Goal: Information Seeking & Learning: Learn about a topic

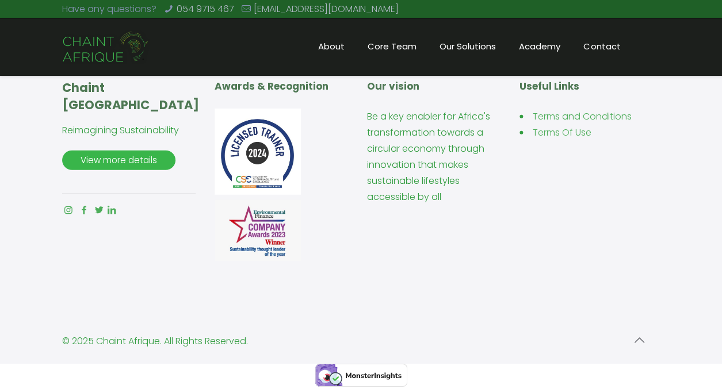
scroll to position [1042, 0]
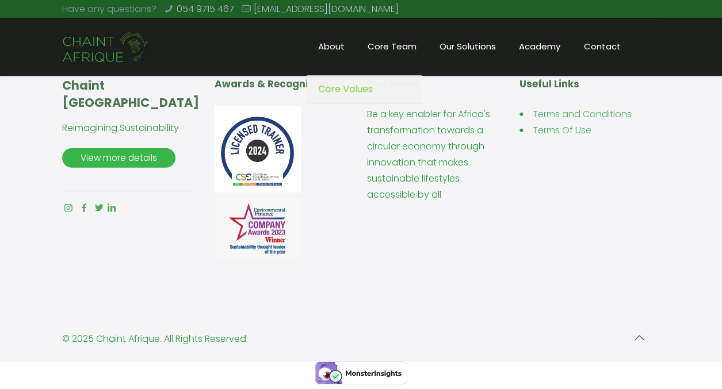
click at [334, 50] on span "About" at bounding box center [330, 46] width 49 height 17
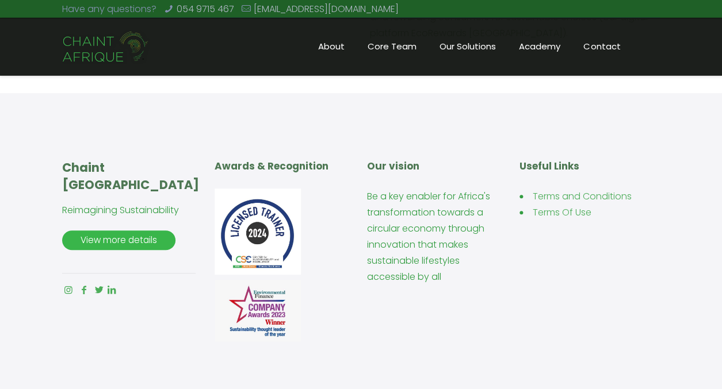
scroll to position [1503, 0]
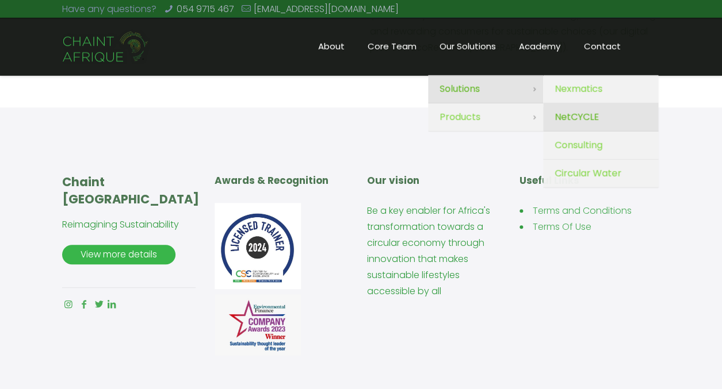
click at [566, 127] on link "NetCYCLE" at bounding box center [600, 118] width 115 height 28
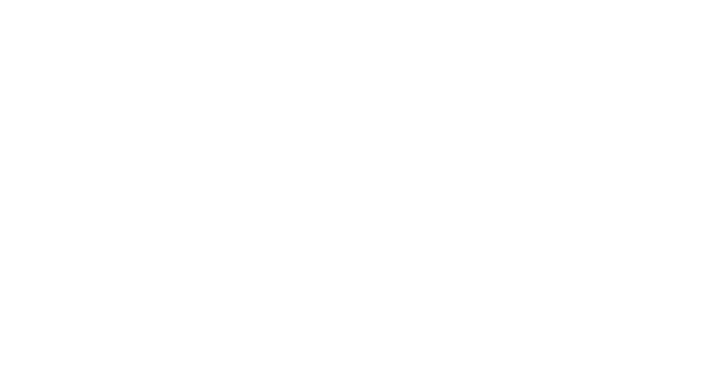
scroll to position [1503, 0]
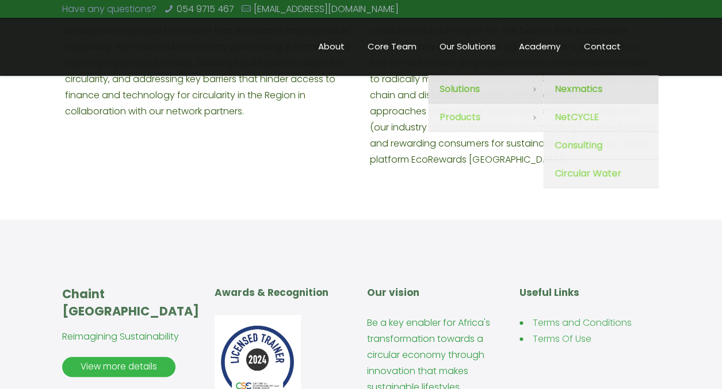
click at [576, 89] on span "Nexmatics" at bounding box center [578, 89] width 48 height 16
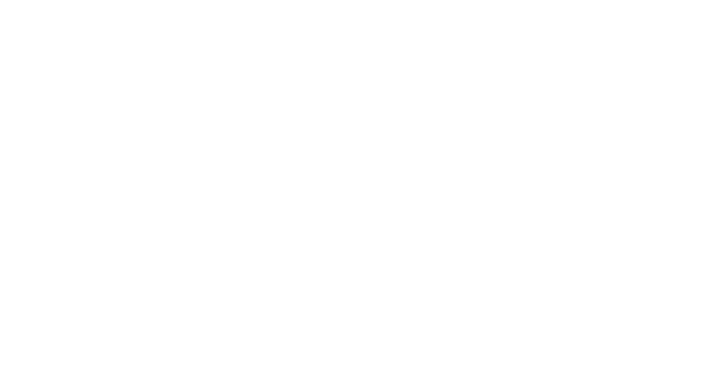
scroll to position [1503, 0]
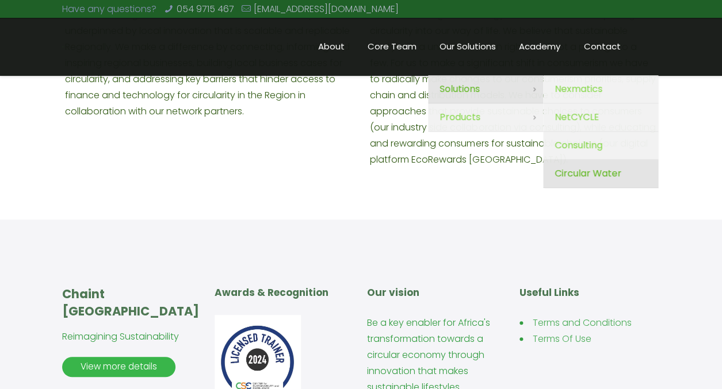
click at [585, 175] on span "Circular Water" at bounding box center [587, 174] width 67 height 16
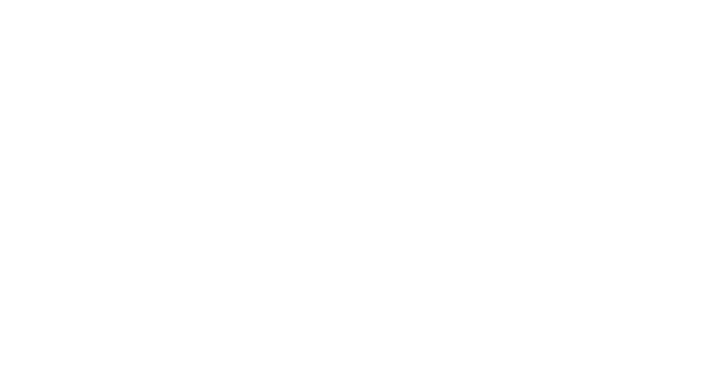
scroll to position [1503, 0]
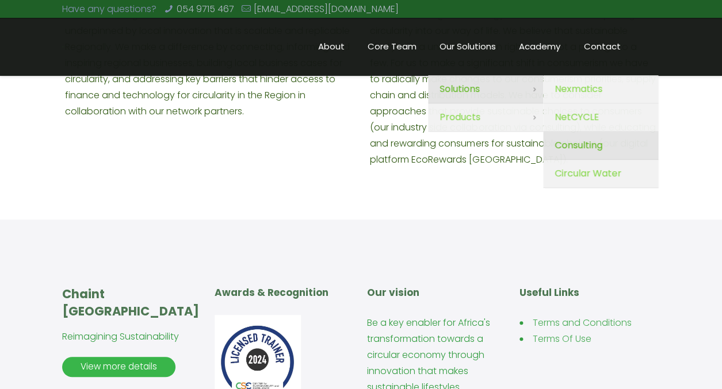
click at [580, 141] on span "Consulting" at bounding box center [578, 145] width 48 height 16
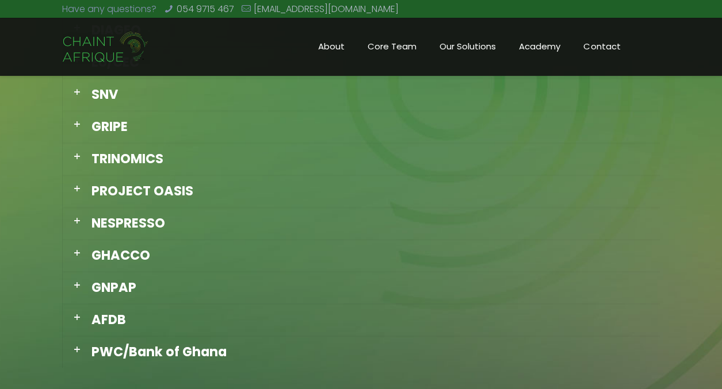
scroll to position [1166, 0]
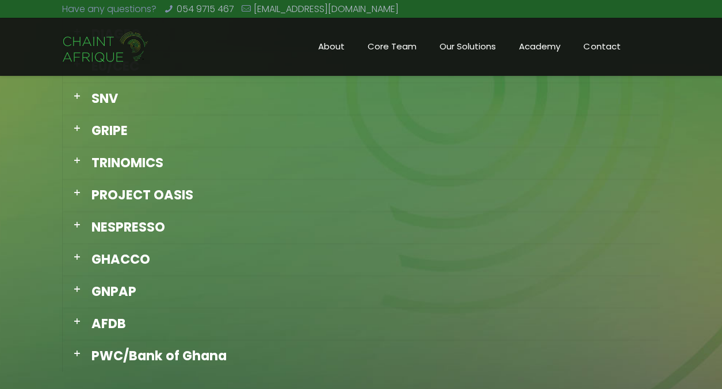
click at [90, 226] on div "NESPRESSO" at bounding box center [361, 227] width 597 height 32
